Goal: Transaction & Acquisition: Obtain resource

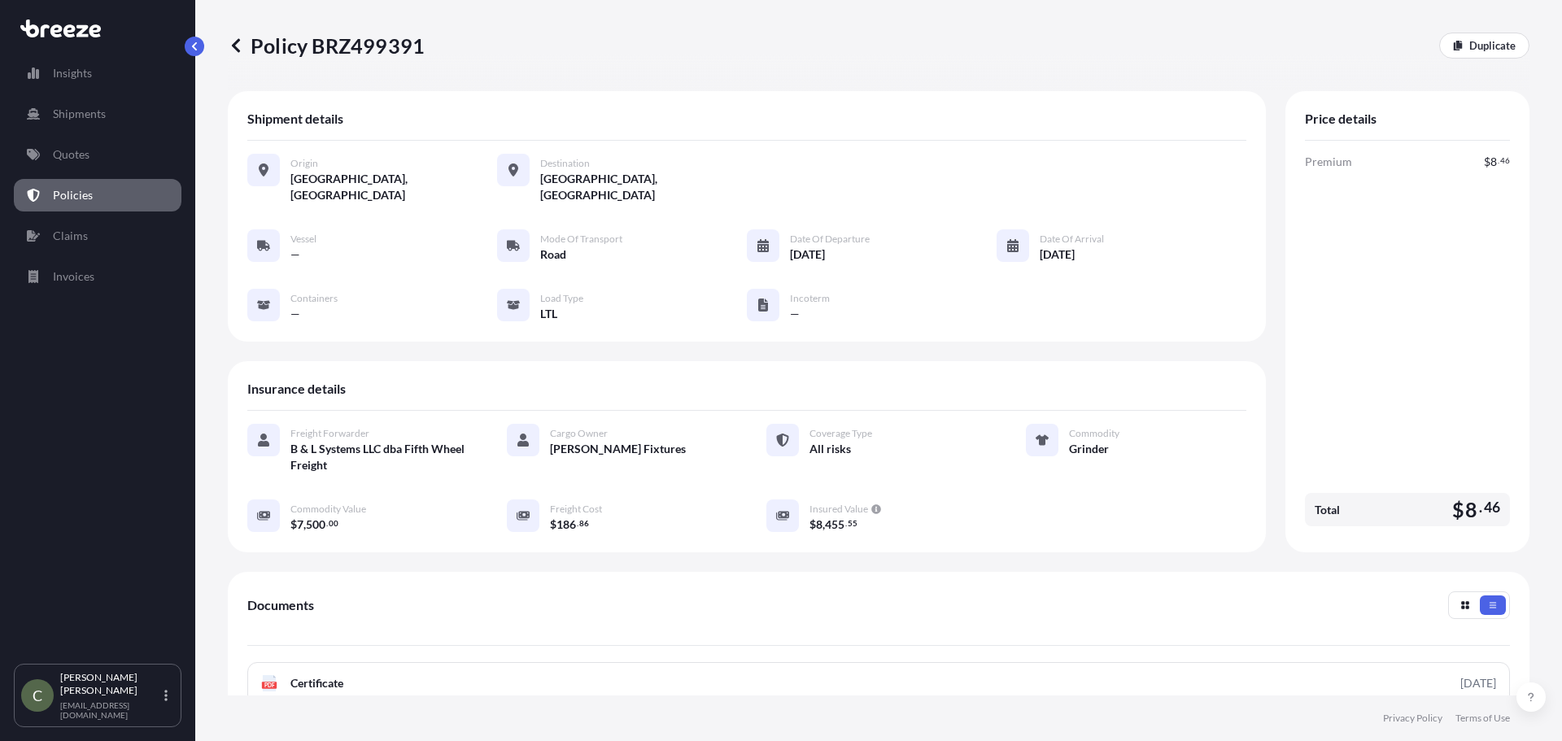
click at [63, 139] on link "Quotes" at bounding box center [98, 154] width 168 height 33
click at [63, 148] on p "Quotes" at bounding box center [71, 154] width 37 height 16
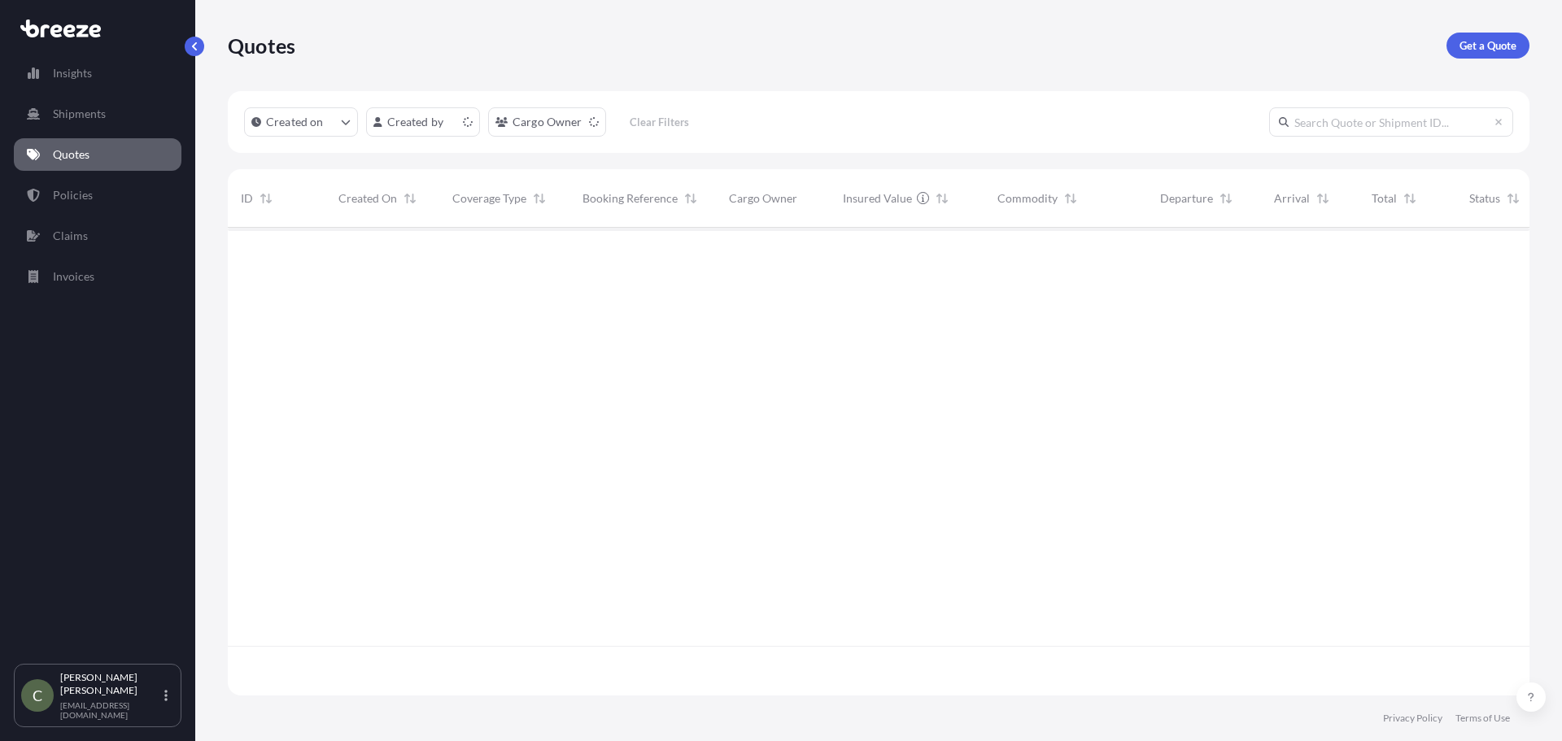
scroll to position [465, 1290]
click at [1468, 41] on p "Get a Quote" at bounding box center [1488, 45] width 57 height 16
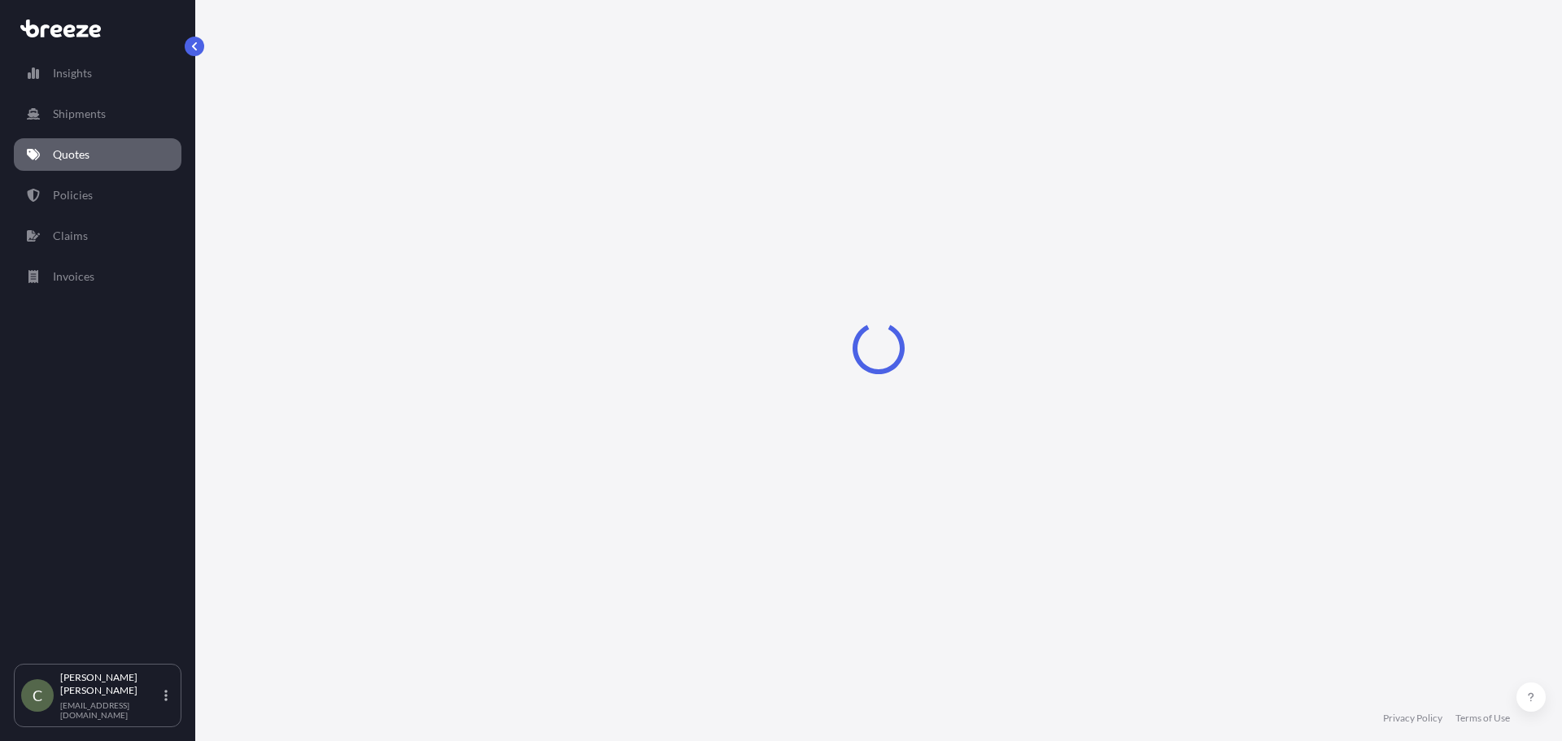
select select "Sea"
select select "1"
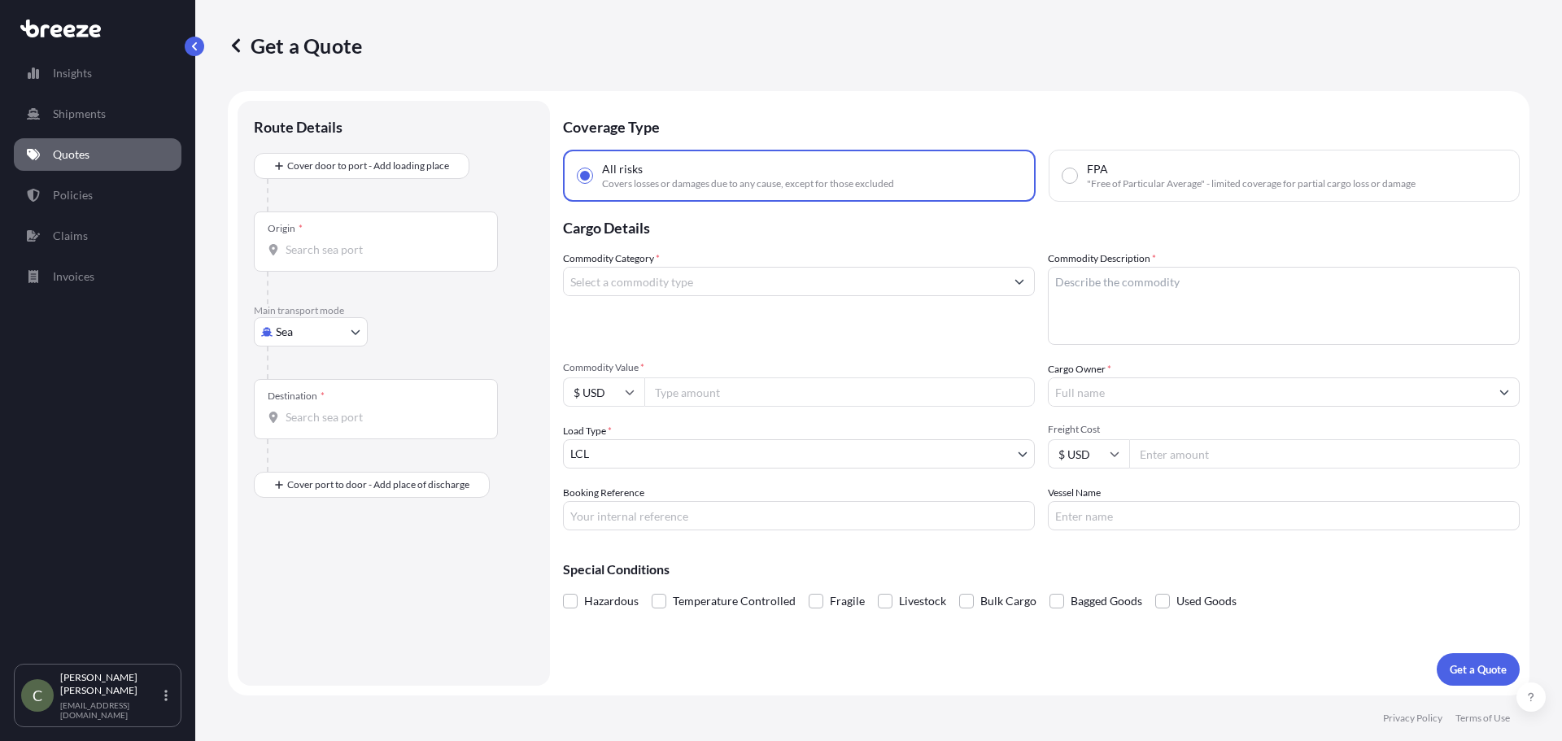
click at [347, 327] on body "Insights Shipments Quotes Policies Claims Invoices C [PERSON_NAME] [EMAIL_ADDRE…" at bounding box center [781, 370] width 1562 height 741
click at [320, 425] on div "Road" at bounding box center [310, 432] width 101 height 29
select select "Road"
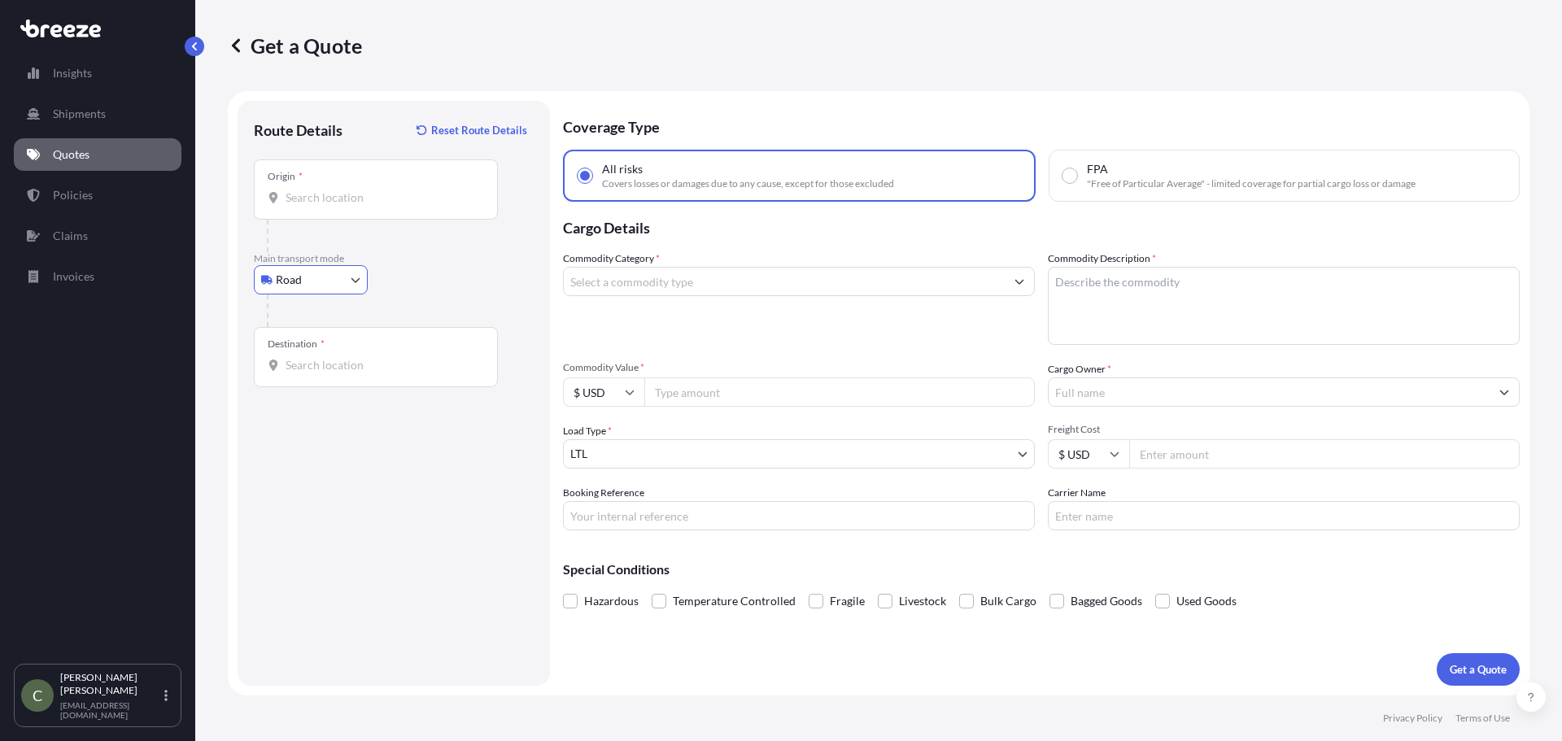
click at [334, 197] on input "Origin *" at bounding box center [382, 198] width 192 height 16
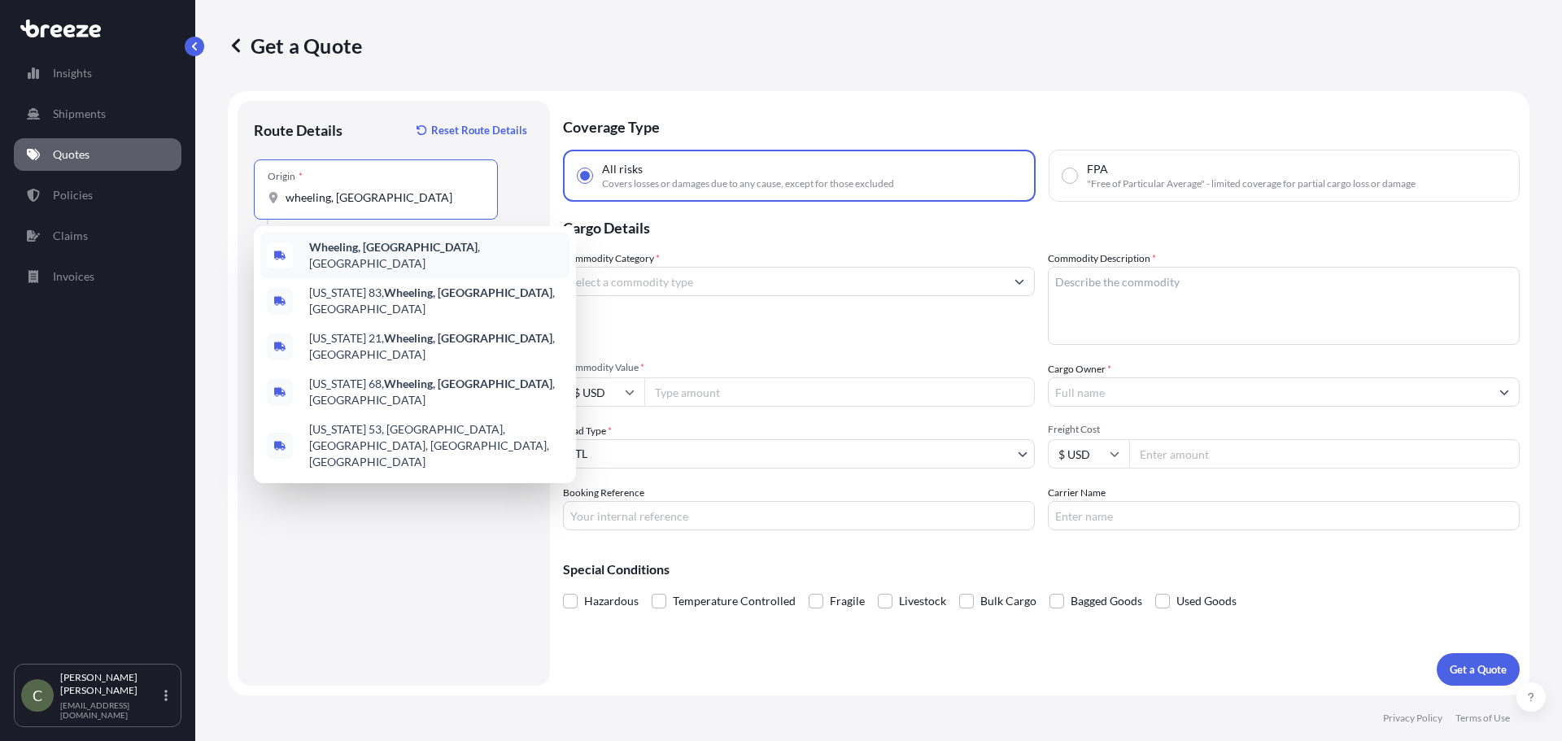
click at [334, 247] on b "Wheeling, [GEOGRAPHIC_DATA]" at bounding box center [393, 247] width 168 height 14
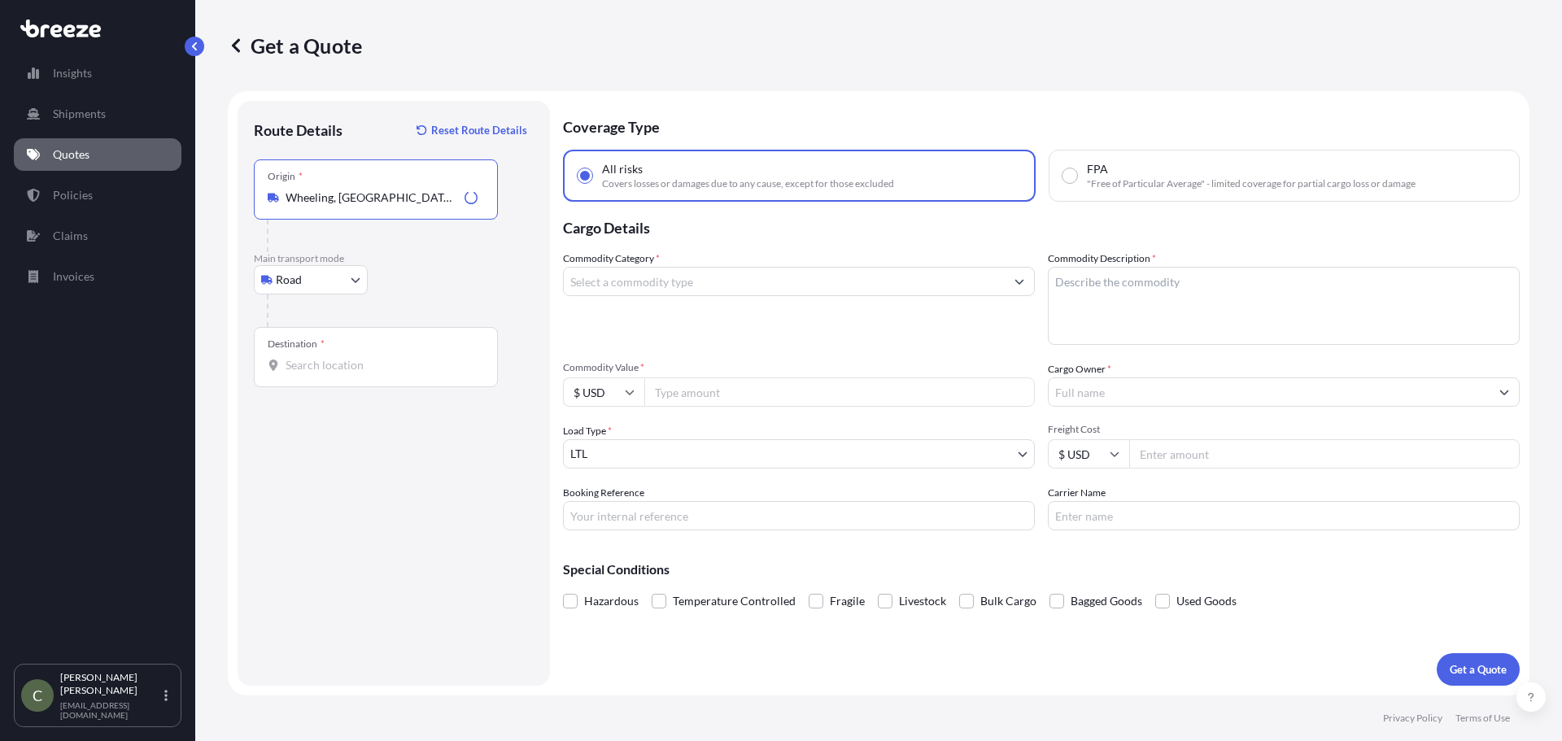
type input "Wheeling, [GEOGRAPHIC_DATA], [GEOGRAPHIC_DATA]"
click at [320, 365] on input "Destination *" at bounding box center [382, 365] width 192 height 16
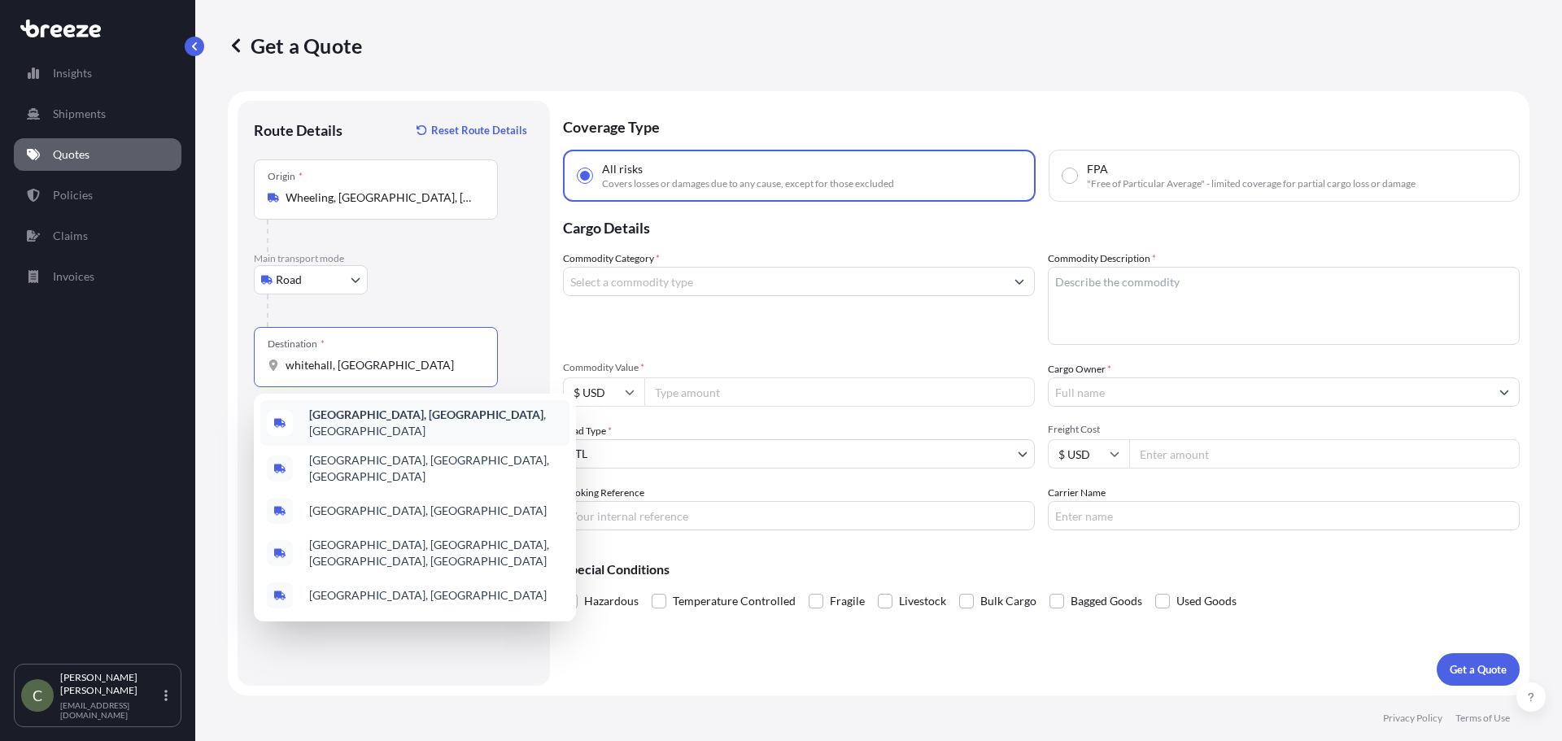
click at [366, 421] on b "[GEOGRAPHIC_DATA], [GEOGRAPHIC_DATA]" at bounding box center [426, 415] width 234 height 14
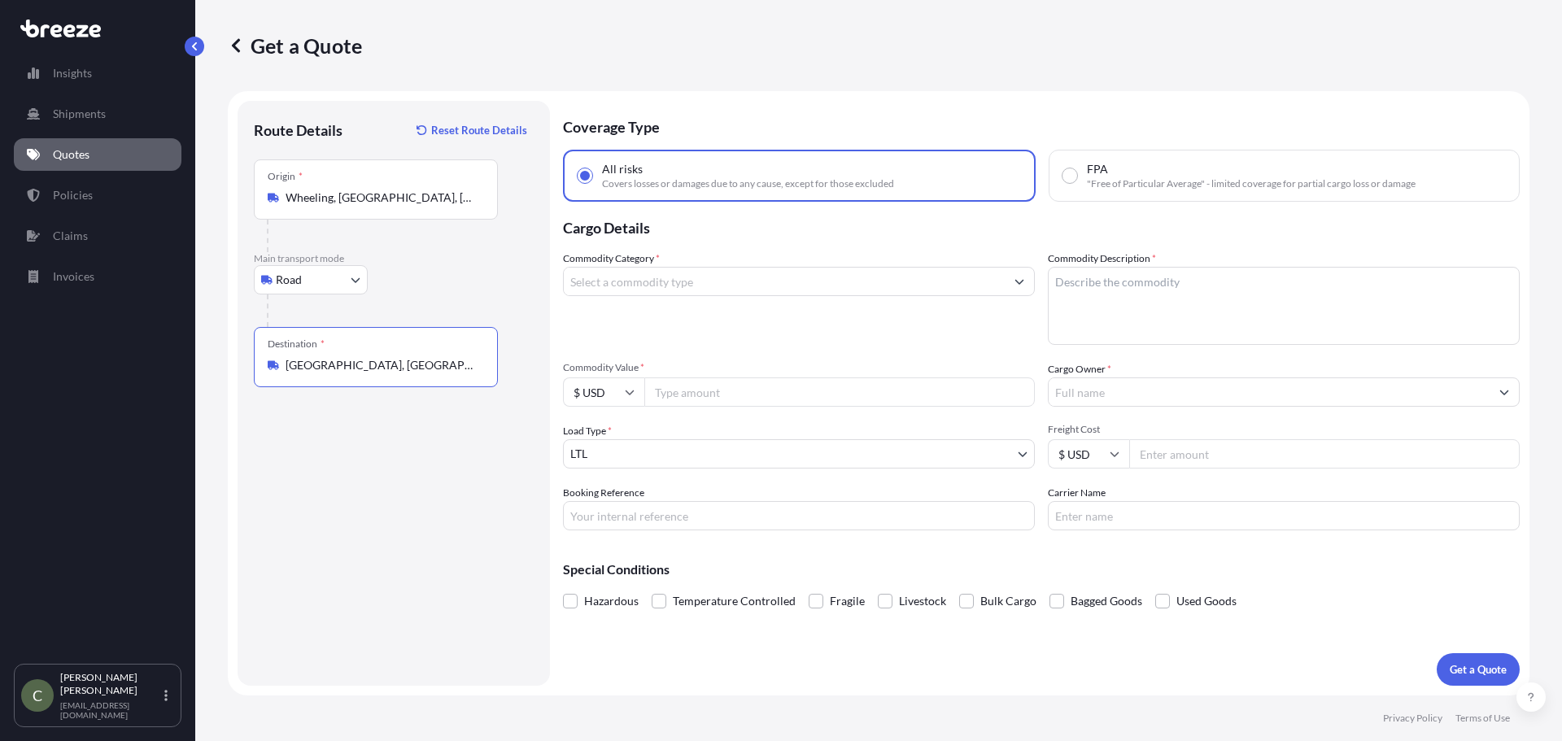
type input "[GEOGRAPHIC_DATA], [GEOGRAPHIC_DATA], [GEOGRAPHIC_DATA]"
click at [737, 279] on input "Commodity Category *" at bounding box center [784, 281] width 441 height 29
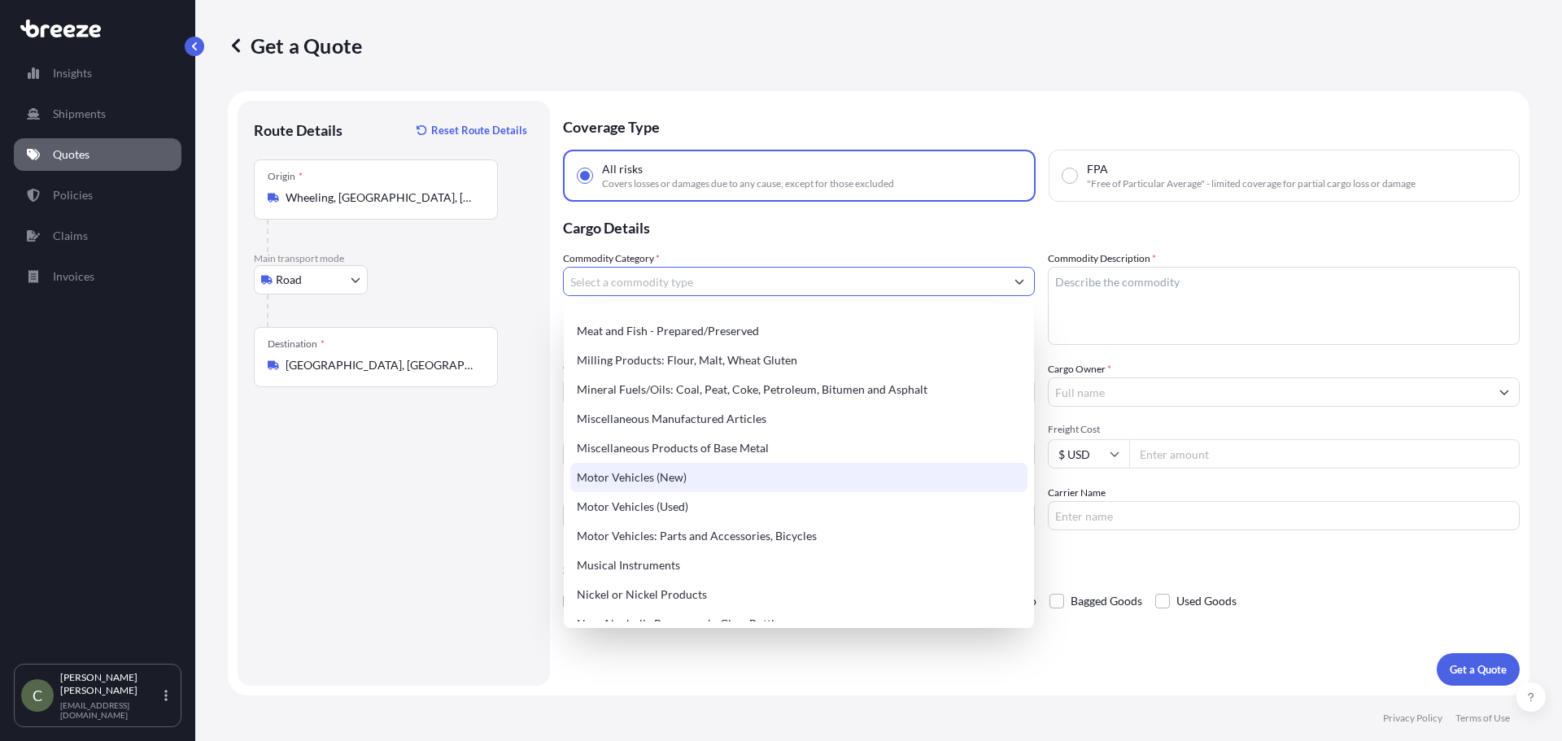
scroll to position [2271, 0]
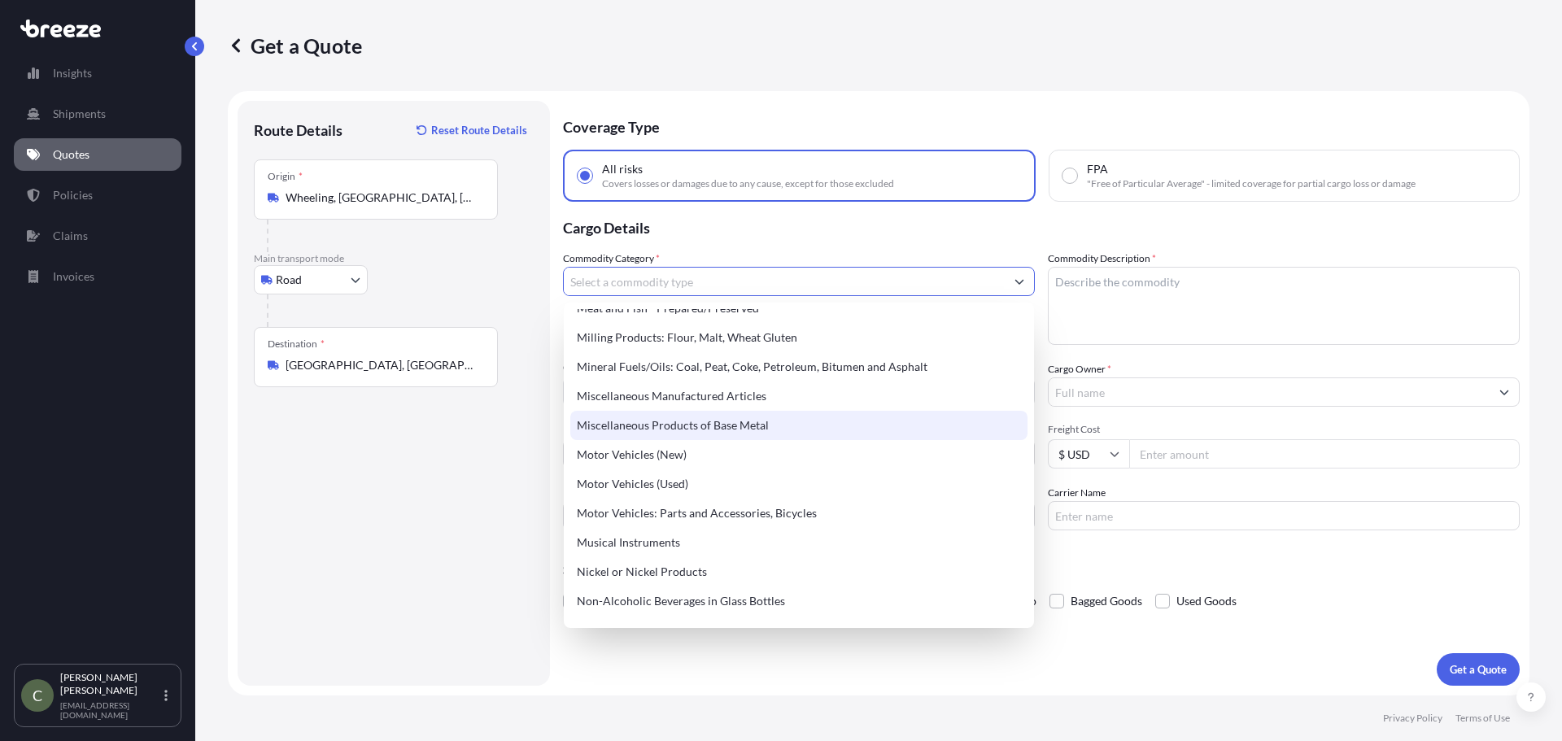
click at [738, 415] on div "Miscellaneous Products of Base Metal" at bounding box center [798, 425] width 457 height 29
type input "Miscellaneous Products of Base Metal"
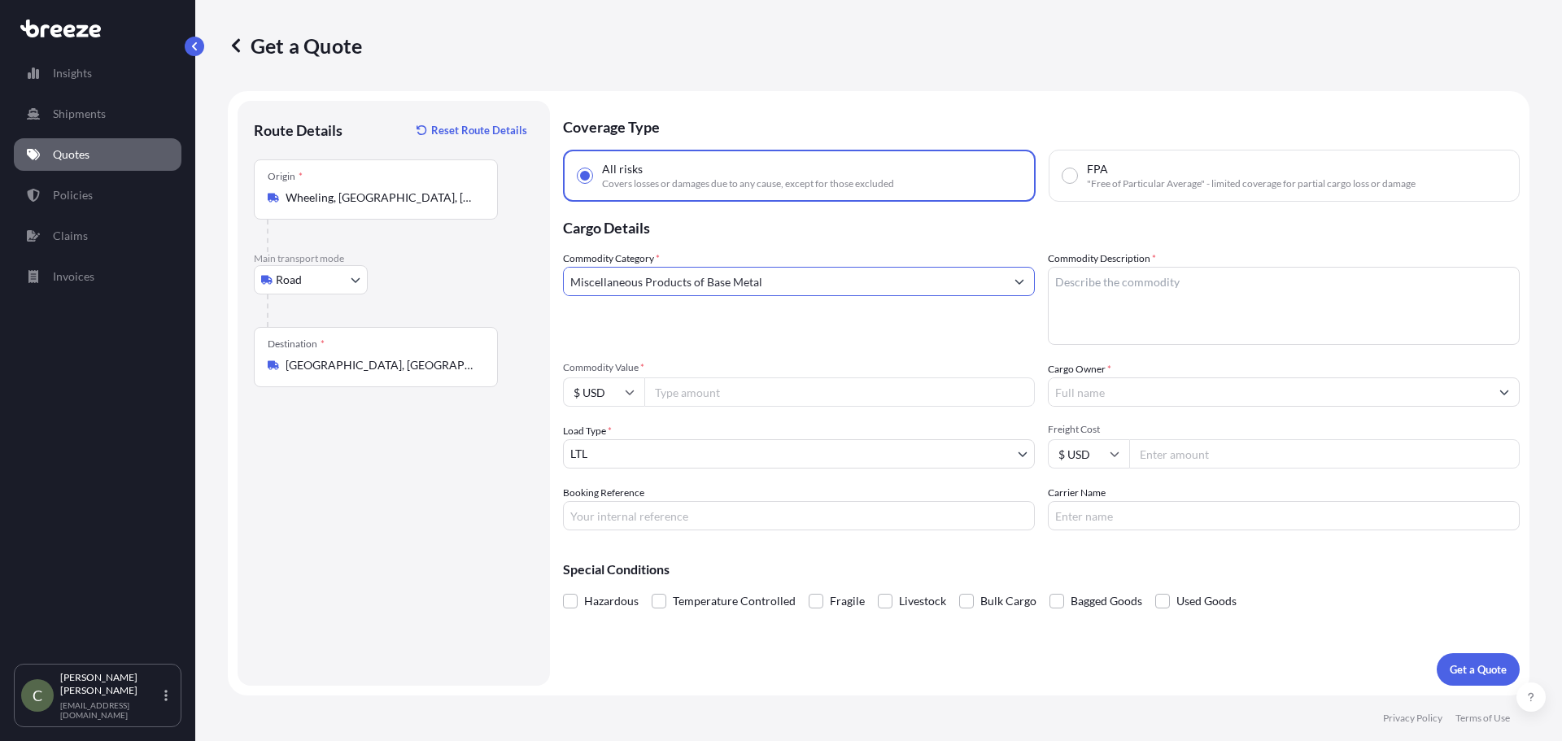
click at [1098, 284] on textarea "Commodity Description *" at bounding box center [1284, 306] width 472 height 78
type textarea "wood table top"
drag, startPoint x: 858, startPoint y: 406, endPoint x: 850, endPoint y: 398, distance: 11.5
click at [855, 403] on input "Commodity Value *" at bounding box center [839, 392] width 391 height 29
type input "1920"
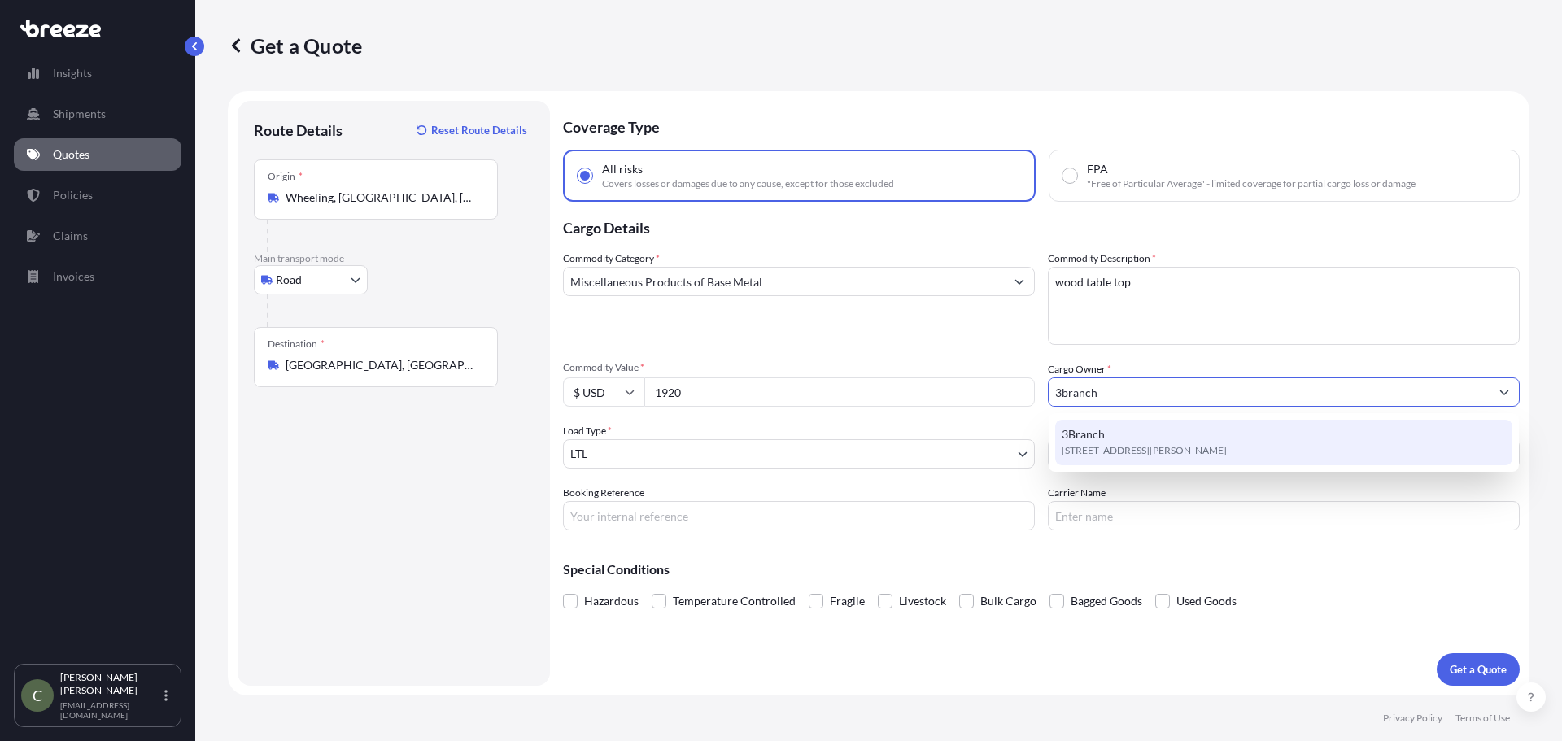
type input "3branch"
click at [1112, 465] on div "3Branch [STREET_ADDRESS][PERSON_NAME]" at bounding box center [1284, 442] width 470 height 59
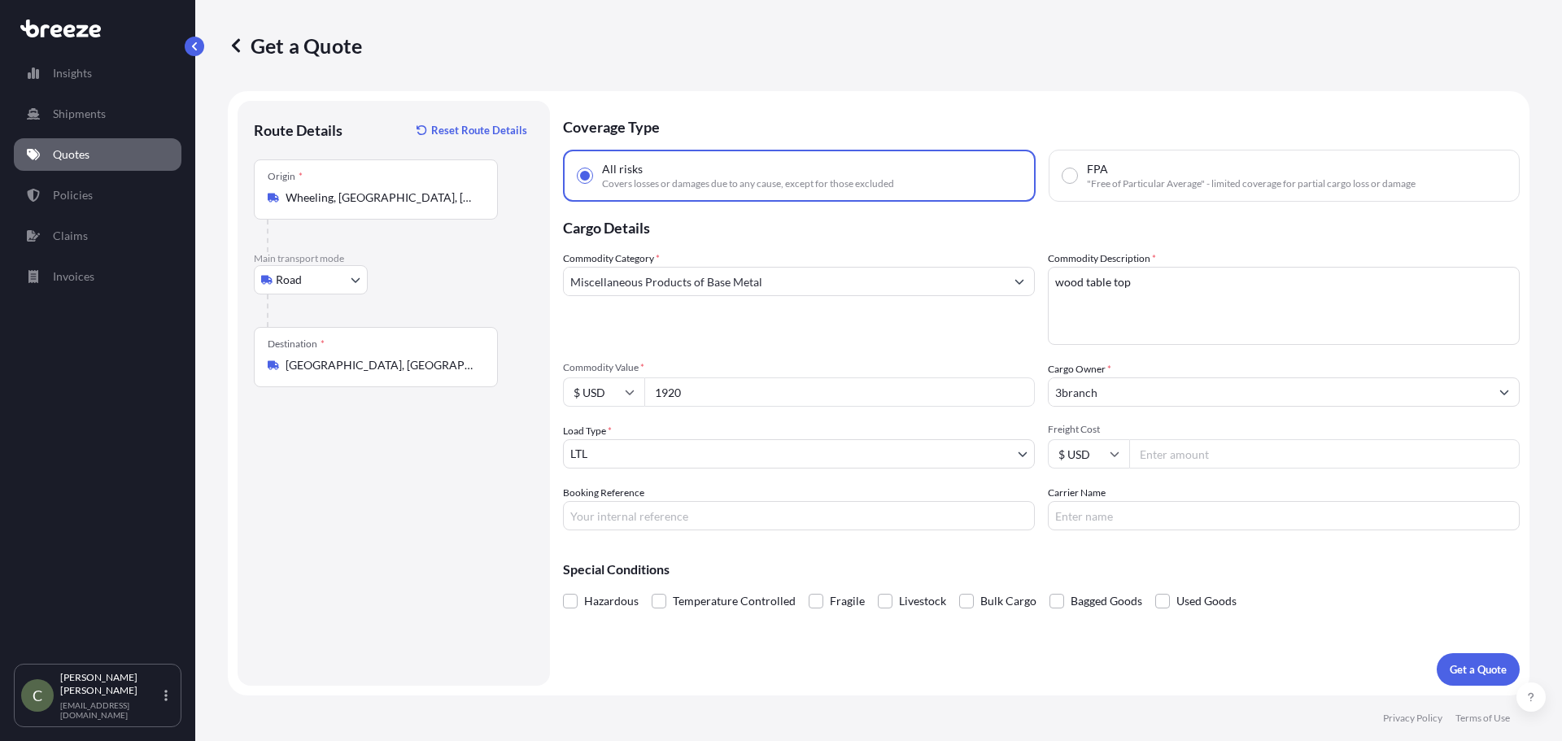
click at [1184, 454] on input "Freight Cost" at bounding box center [1324, 453] width 391 height 29
type input "148.1"
click at [1450, 668] on p "Get a Quote" at bounding box center [1478, 670] width 57 height 16
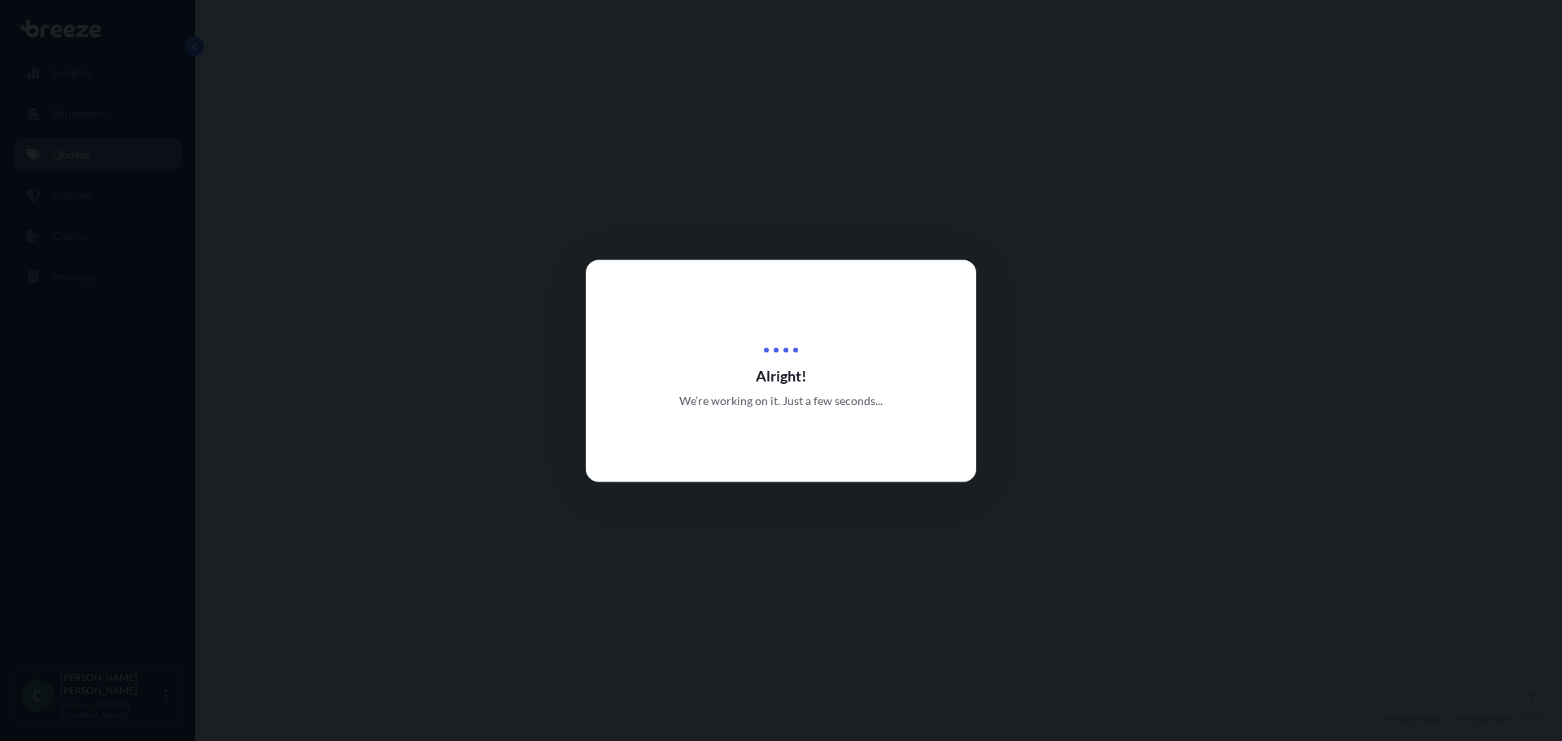
select select "Road"
select select "1"
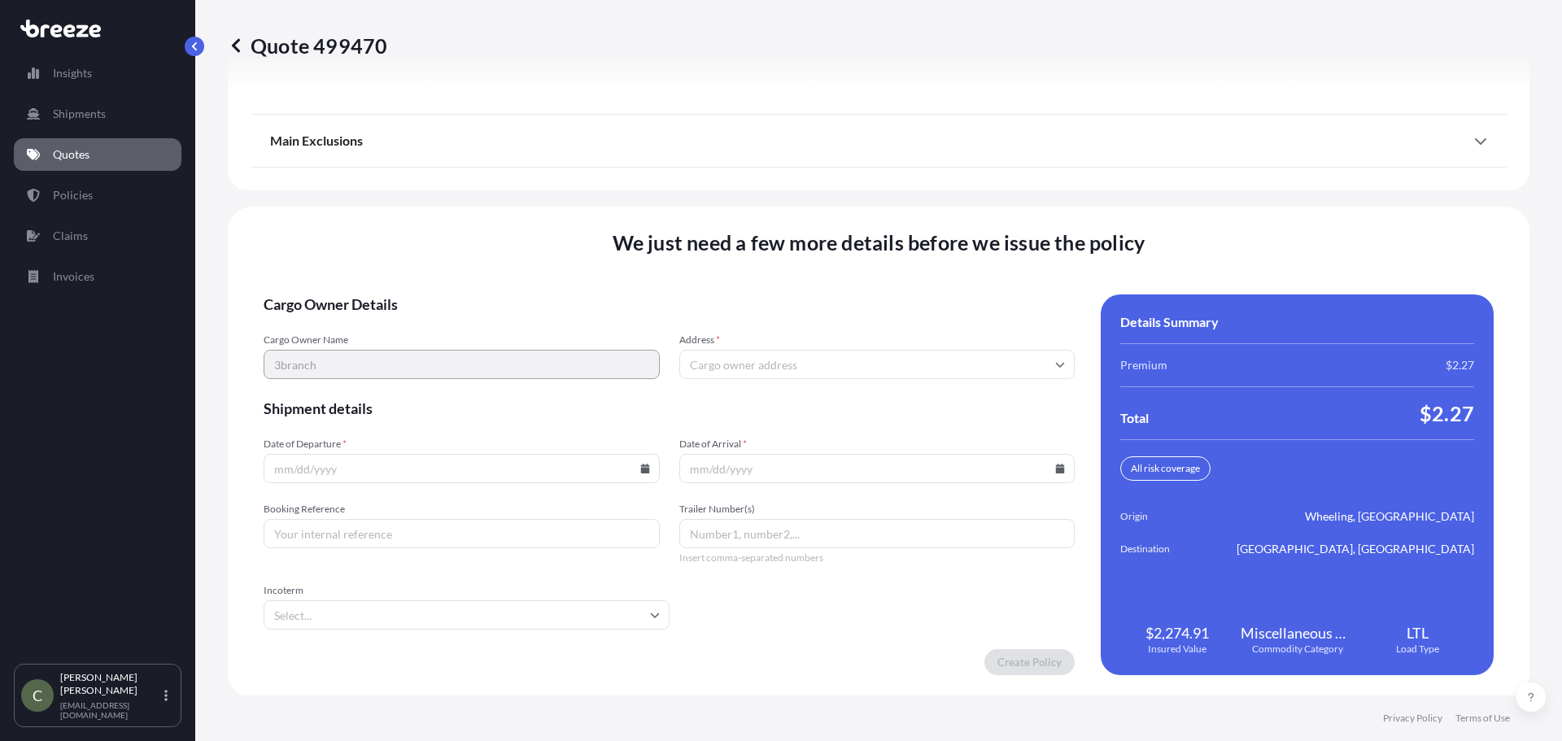
scroll to position [2100, 0]
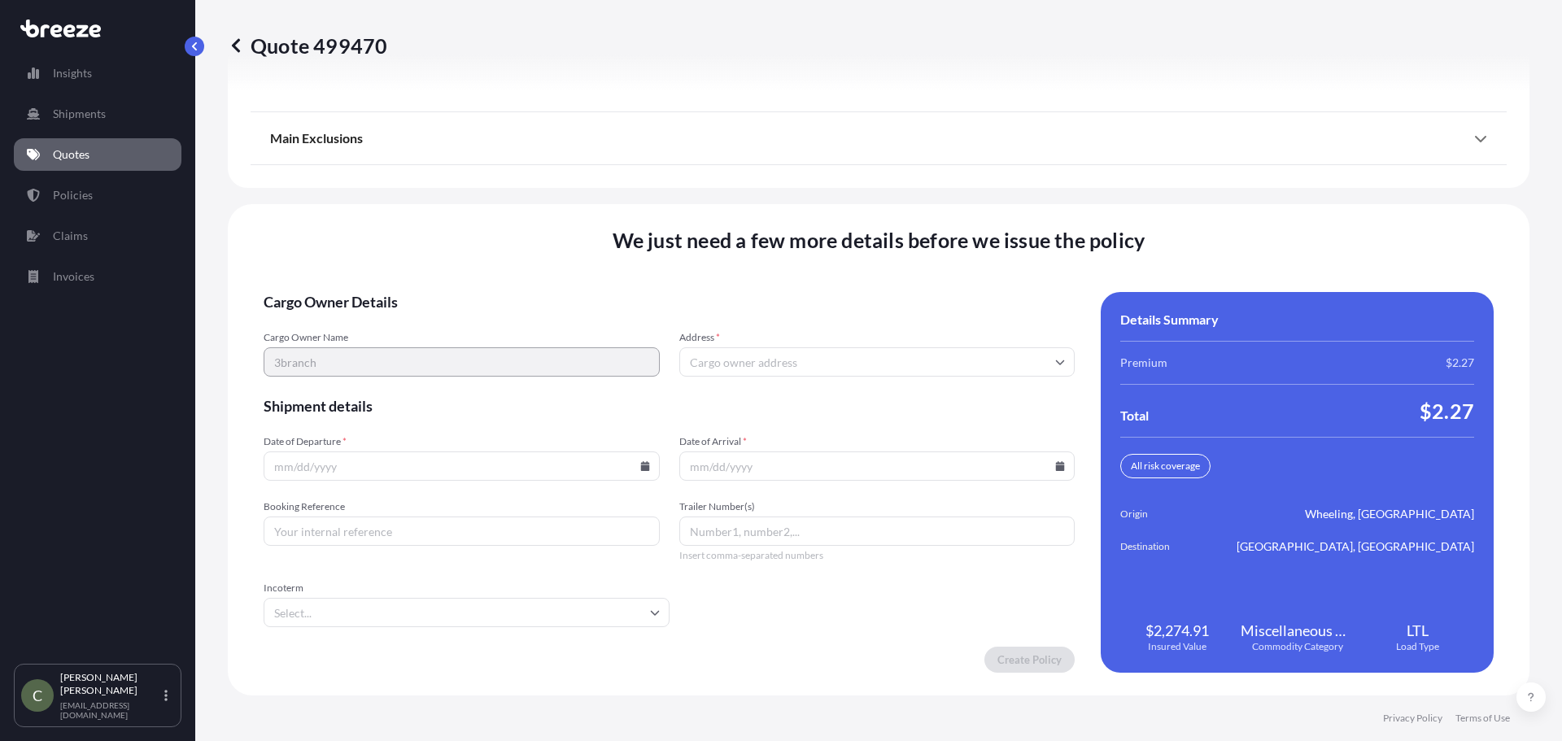
click at [640, 465] on icon at bounding box center [644, 466] width 9 height 10
click at [500, 318] on button "19" at bounding box center [498, 321] width 26 height 26
type input "[DATE]"
click at [1056, 468] on icon at bounding box center [1060, 466] width 9 height 10
click at [758, 350] on button "22" at bounding box center [758, 352] width 26 height 26
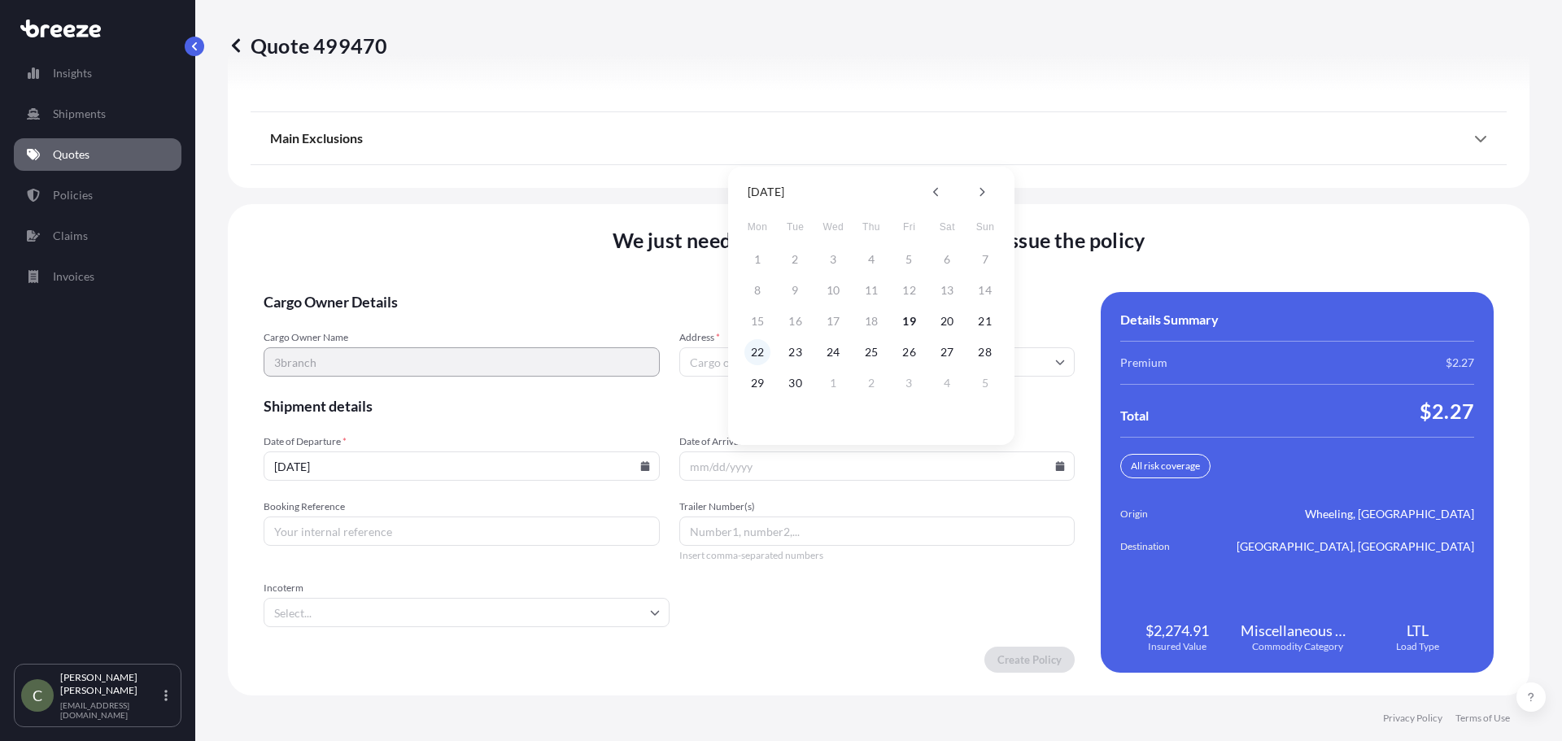
type input "[DATE]"
click at [745, 369] on input "Address *" at bounding box center [877, 361] width 396 height 29
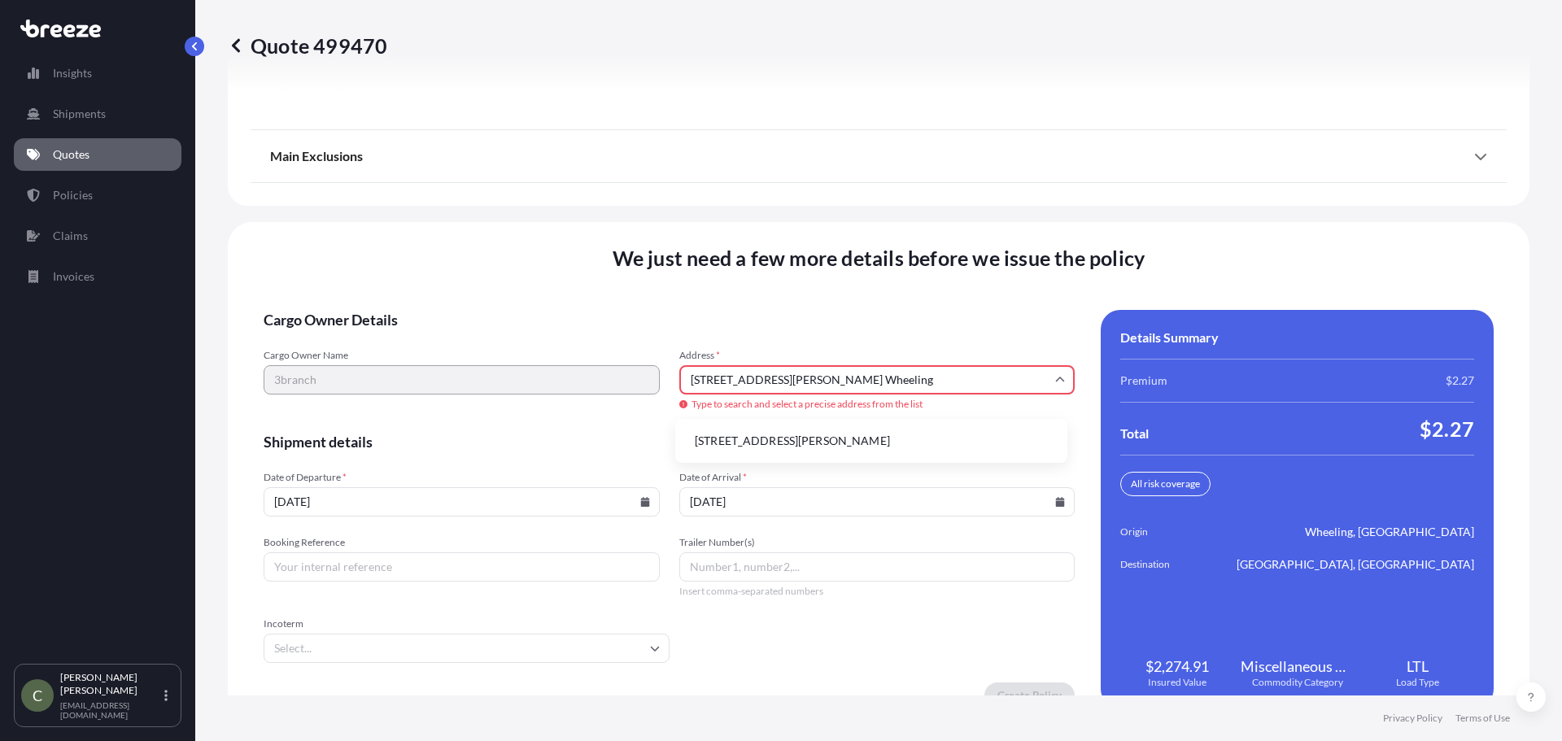
click at [775, 440] on li "[STREET_ADDRESS][PERSON_NAME]" at bounding box center [871, 441] width 379 height 31
type input "[STREET_ADDRESS][PERSON_NAME]"
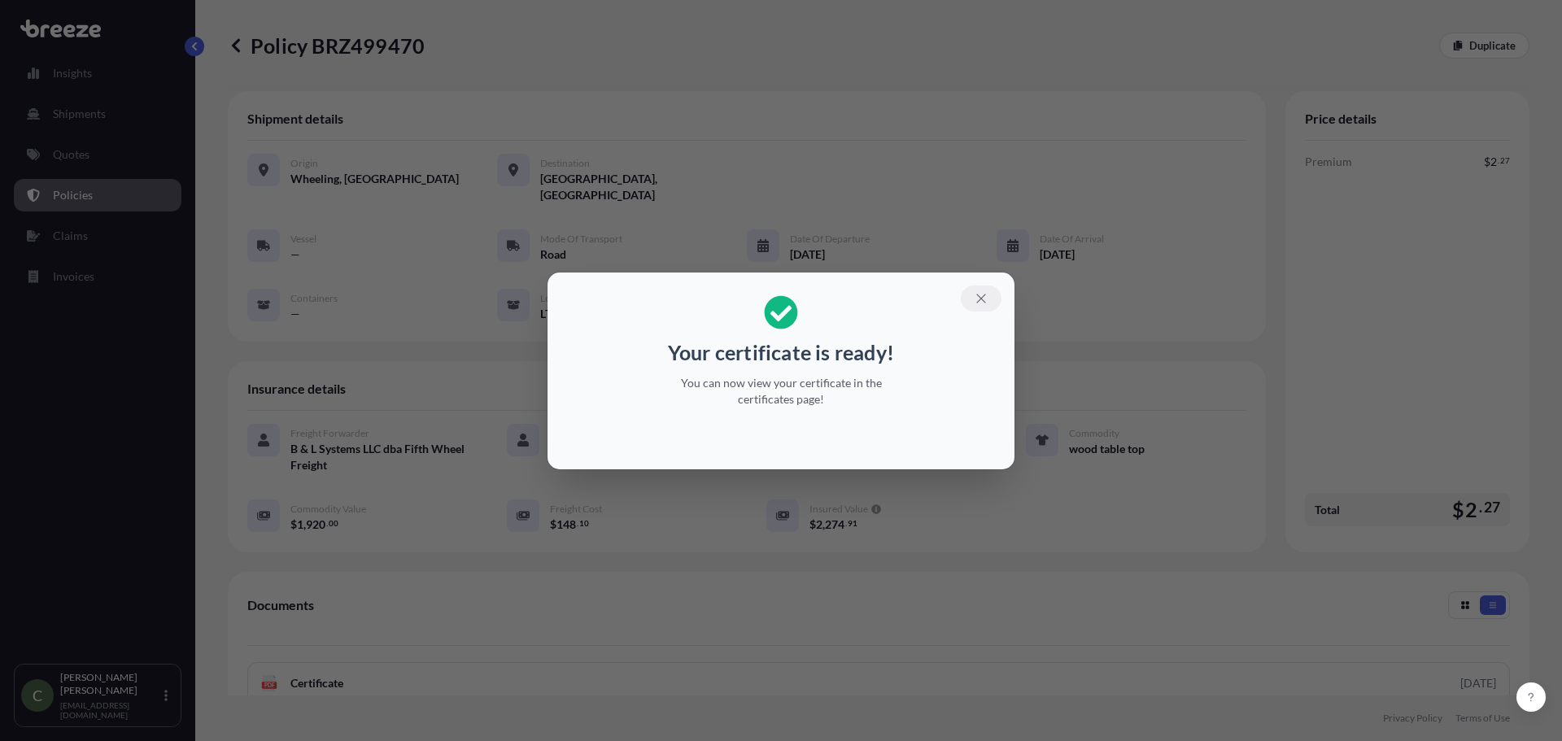
click at [973, 299] on button "button" at bounding box center [981, 299] width 41 height 26
